Goal: Book appointment/travel/reservation

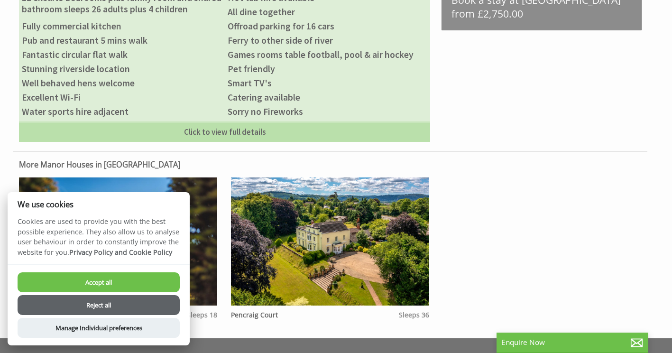
scroll to position [407, 0]
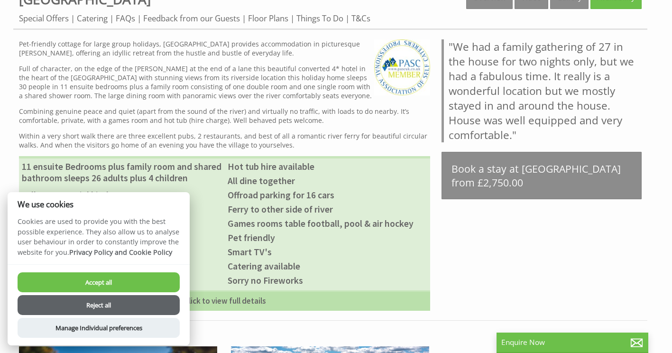
click at [97, 303] on button "Reject all" at bounding box center [99, 305] width 162 height 20
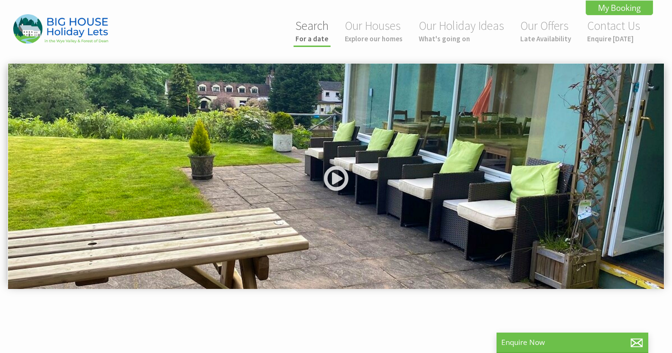
click at [322, 26] on link "Search For a date" at bounding box center [312, 30] width 33 height 25
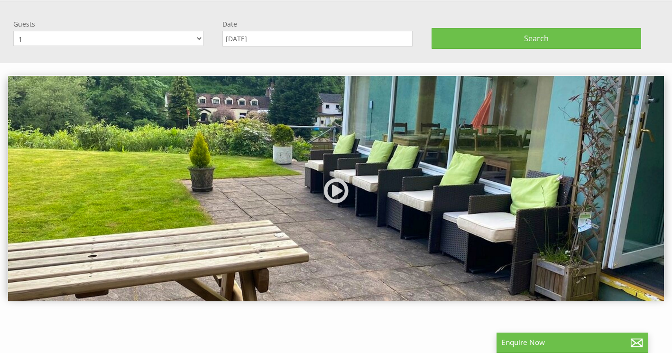
scroll to position [63, 0]
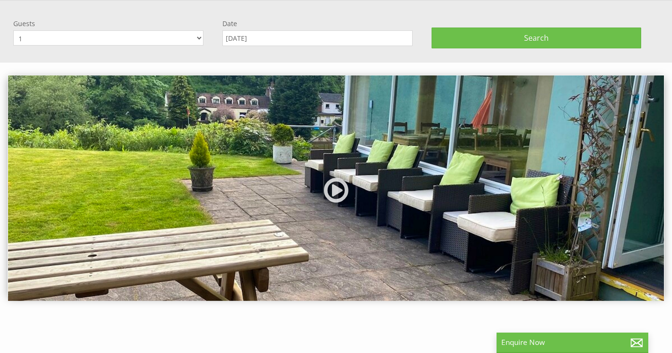
click at [198, 40] on select "1 2 3 4 5 6 7 8 9 10 11 12 13 14 15 16 17 18 19 20 21 22 23 24 25 26 27 28 29 3…" at bounding box center [108, 37] width 190 height 15
select select "2"
click at [13, 30] on select "1 2 3 4 5 6 7 8 9 10 11 12 13 14 15 16 17 18 19 20 21 22 23 24 25 26 27 28 29 3…" at bounding box center [108, 37] width 190 height 15
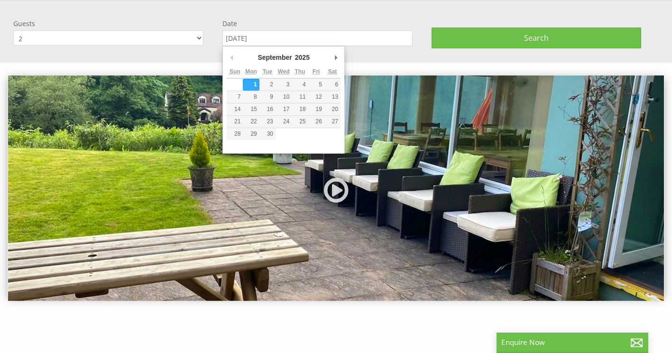
click at [279, 41] on input "[DATE]" at bounding box center [318, 38] width 190 height 16
type input "18/09/2025"
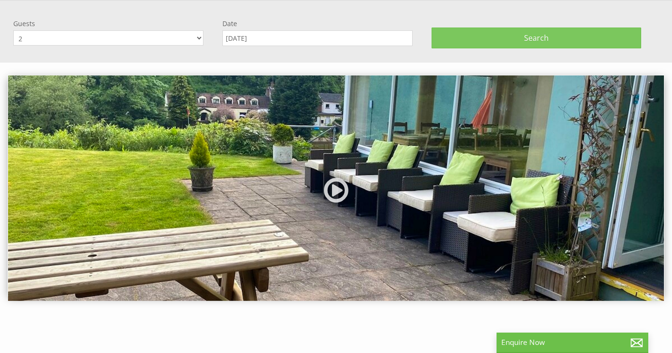
click at [489, 37] on button "Search" at bounding box center [536, 38] width 209 height 21
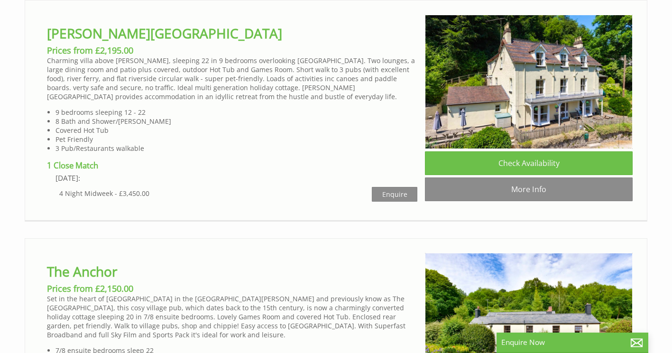
scroll to position [1056, 0]
